Goal: Information Seeking & Learning: Learn about a topic

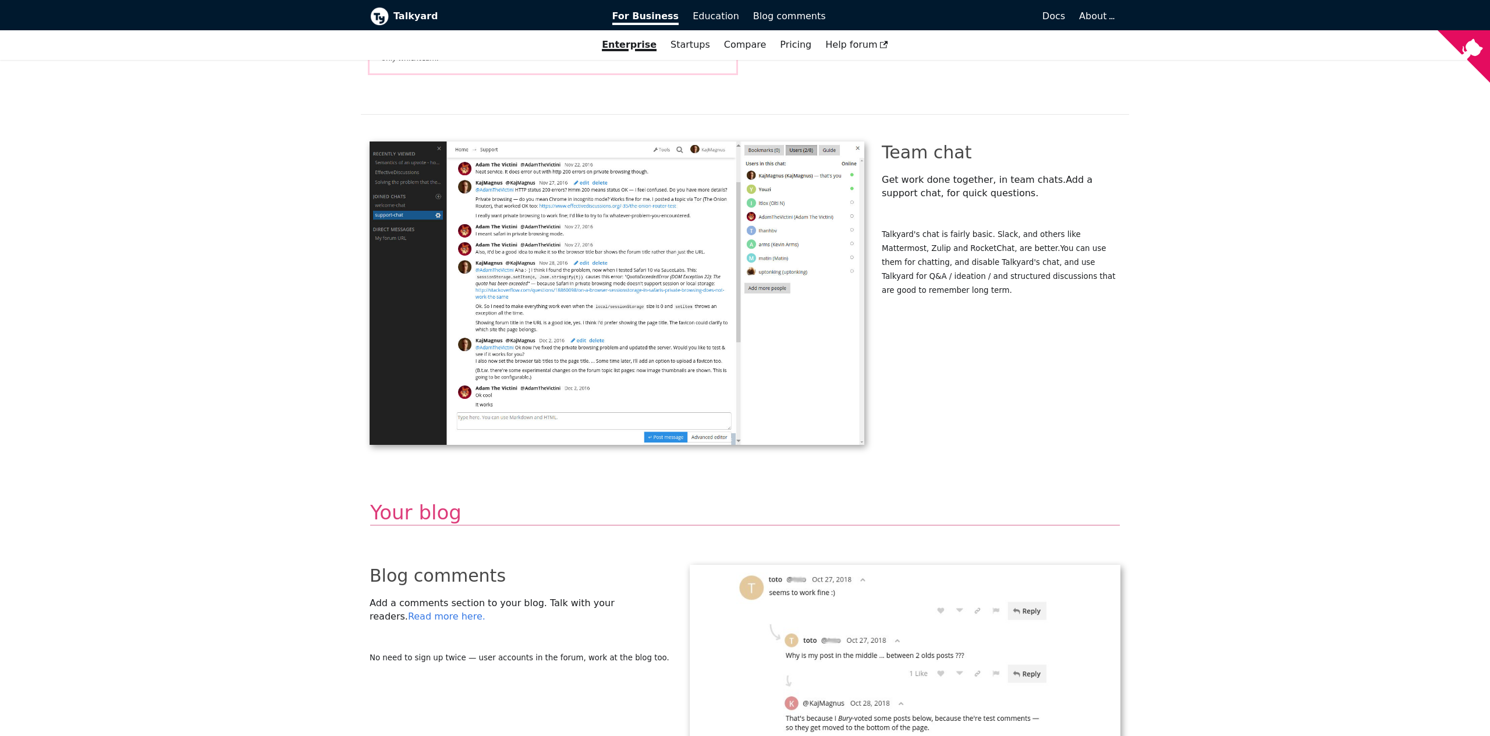
scroll to position [2099, 0]
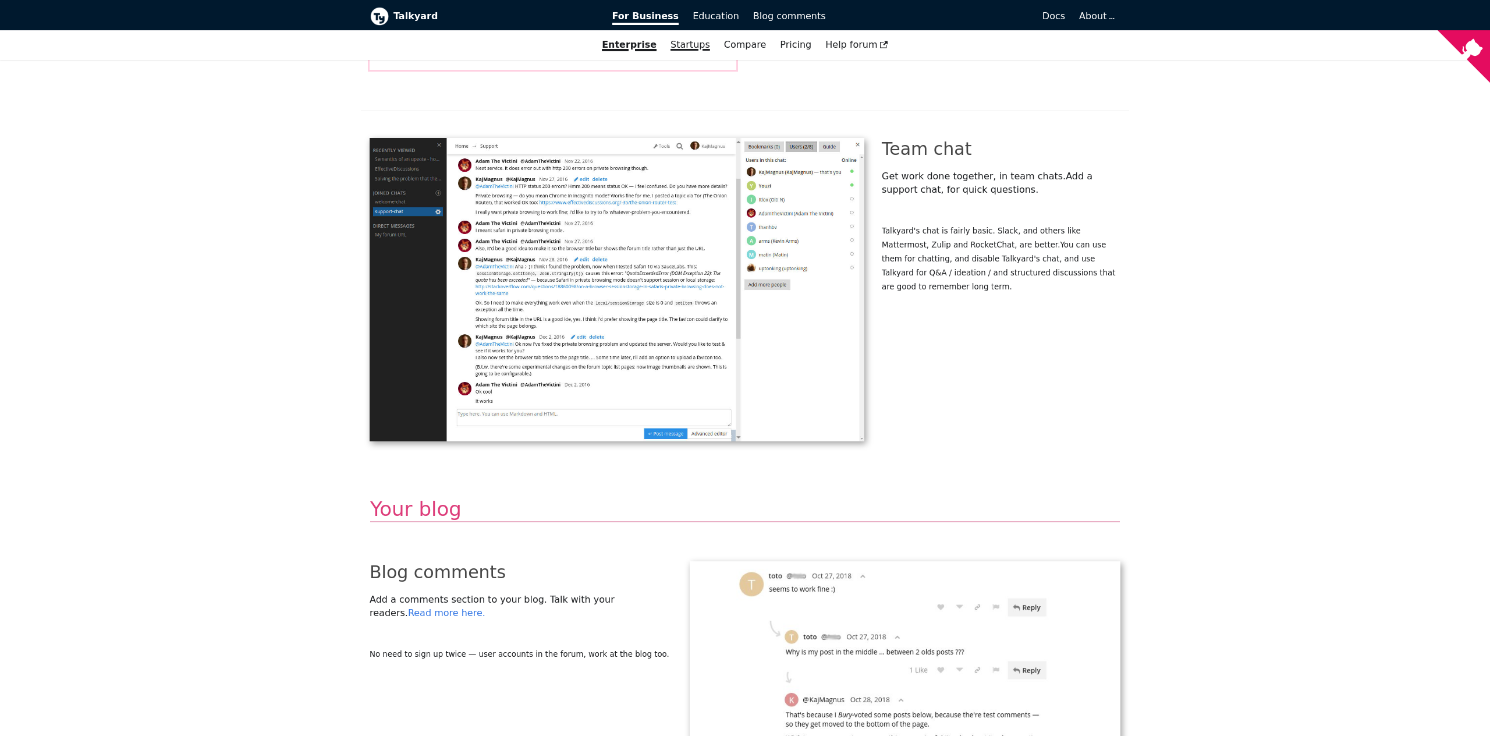
click at [679, 40] on link "Startups" at bounding box center [690, 45] width 54 height 20
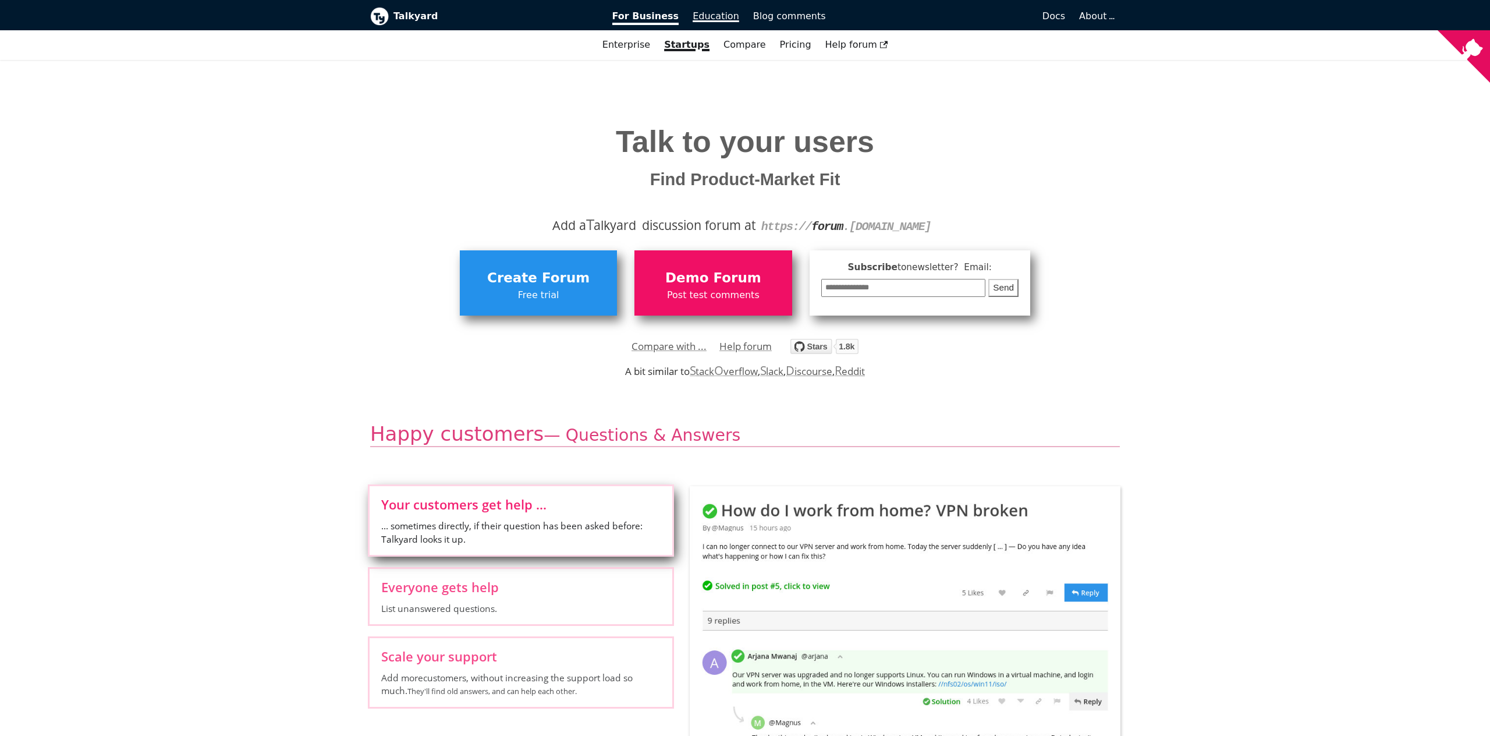
click at [715, 9] on link "Education" at bounding box center [716, 16] width 61 height 20
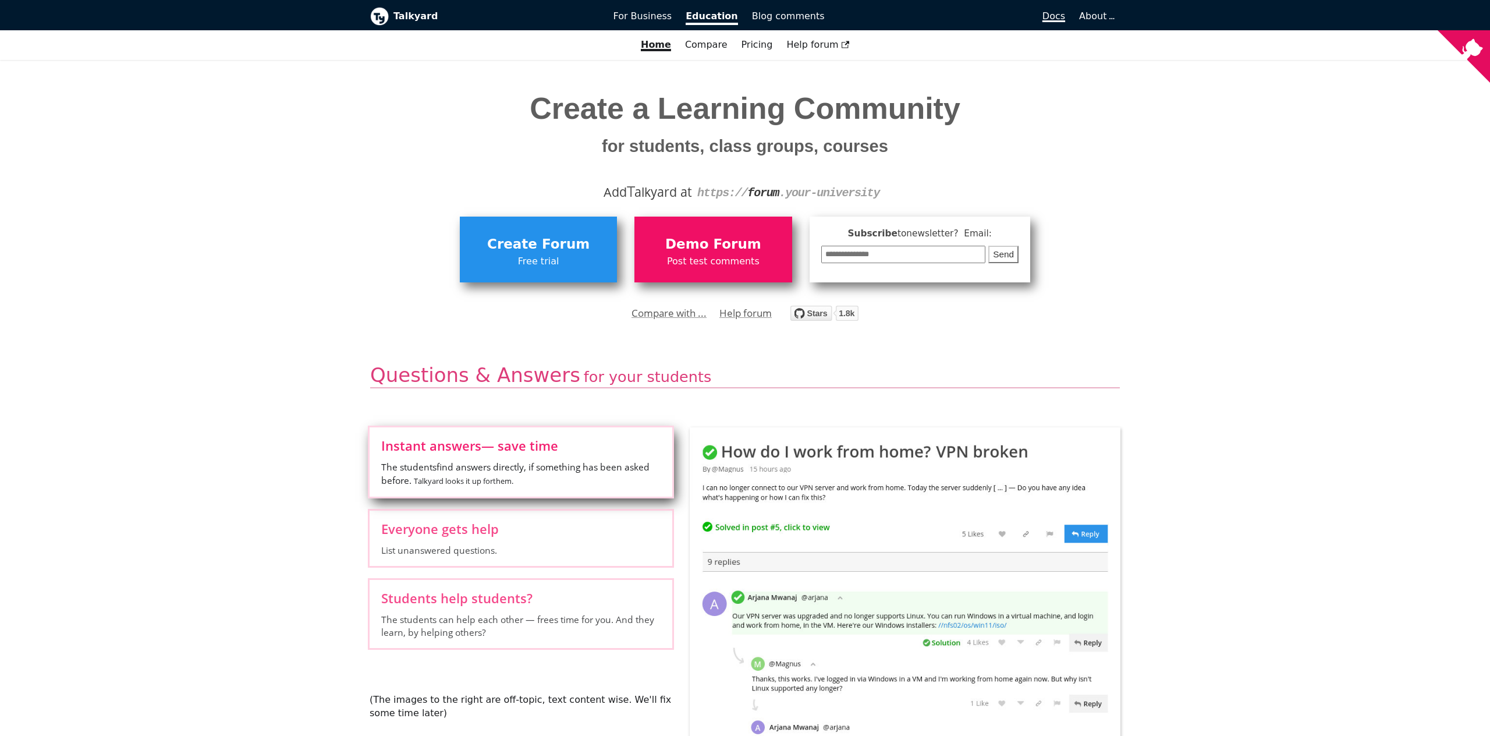
click at [1047, 16] on span "Docs" at bounding box center [1053, 15] width 23 height 11
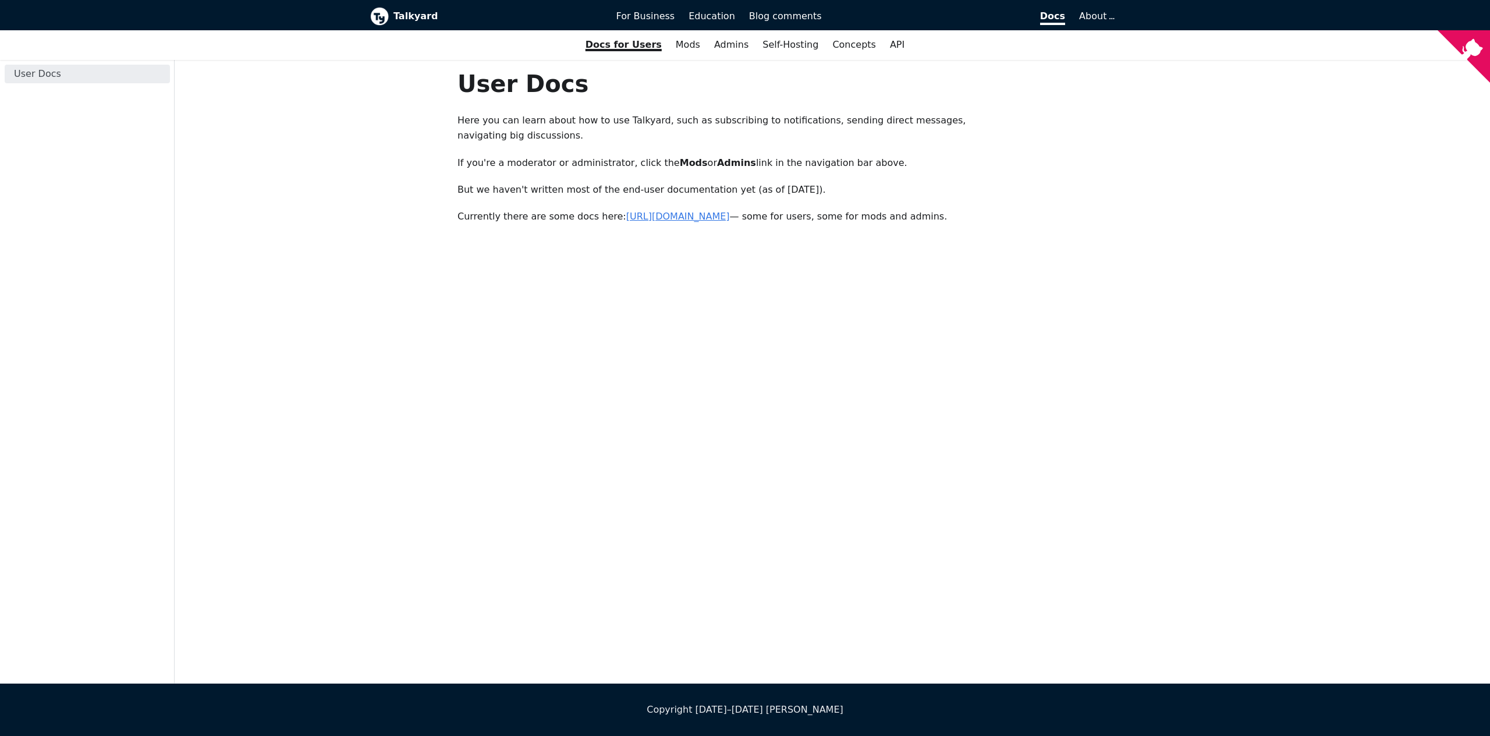
click at [673, 216] on link "https://forum.talkyard.io/latest/docs" at bounding box center [678, 216] width 104 height 11
